Goal: Transaction & Acquisition: Purchase product/service

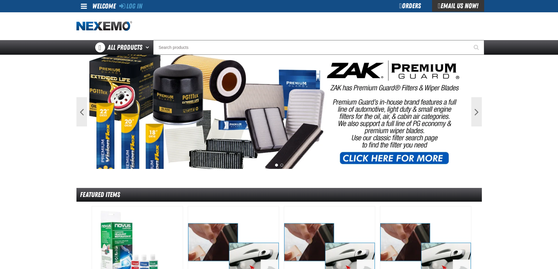
click at [412, 7] on div "Orders" at bounding box center [410, 6] width 44 height 12
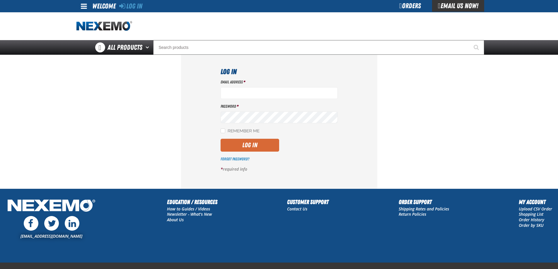
type input "[EMAIL_ADDRESS][DOMAIN_NAME]"
click at [247, 147] on button "Log In" at bounding box center [250, 145] width 59 height 13
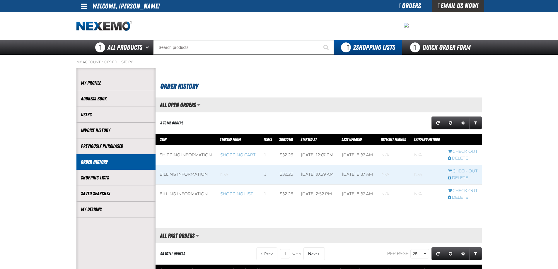
scroll to position [0, 0]
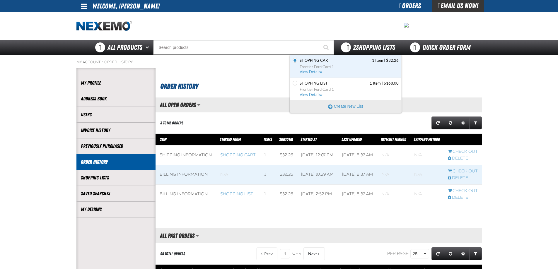
click at [360, 46] on span "2 Shopping Lists" at bounding box center [374, 47] width 42 height 8
click at [315, 67] on span "Frontier Ford Card 1" at bounding box center [349, 66] width 99 height 5
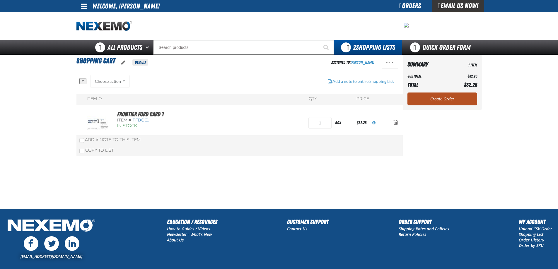
click at [446, 97] on link "Create Order" at bounding box center [442, 99] width 70 height 13
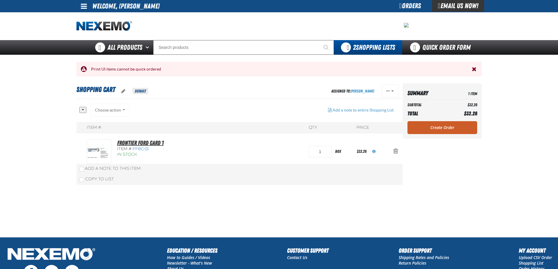
click at [135, 142] on link "Frontier Ford Card 1" at bounding box center [140, 142] width 47 height 7
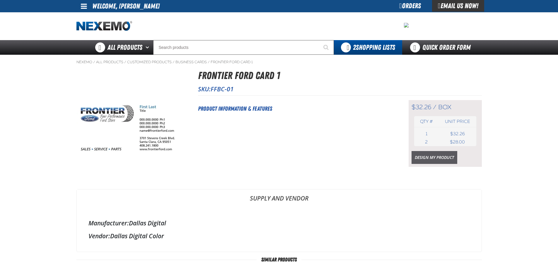
click at [435, 158] on link "Design My Product" at bounding box center [435, 157] width 46 height 13
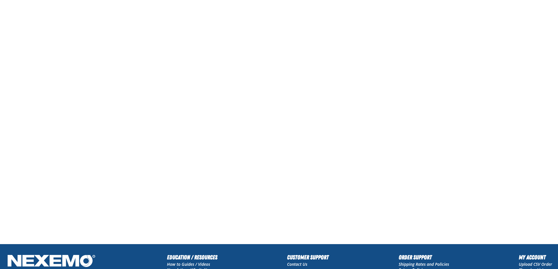
scroll to position [29, 0]
